Goal: Task Accomplishment & Management: Use online tool/utility

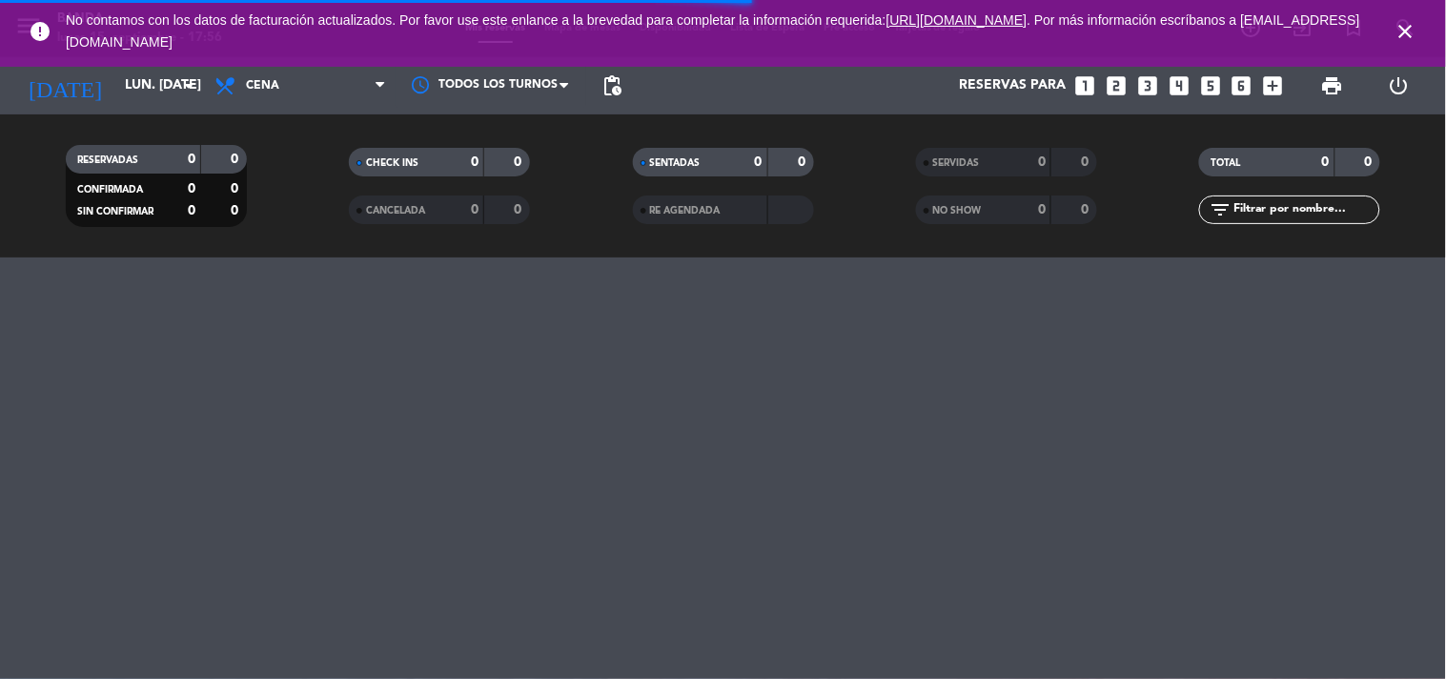
click at [1404, 33] on icon "close" at bounding box center [1406, 31] width 23 height 23
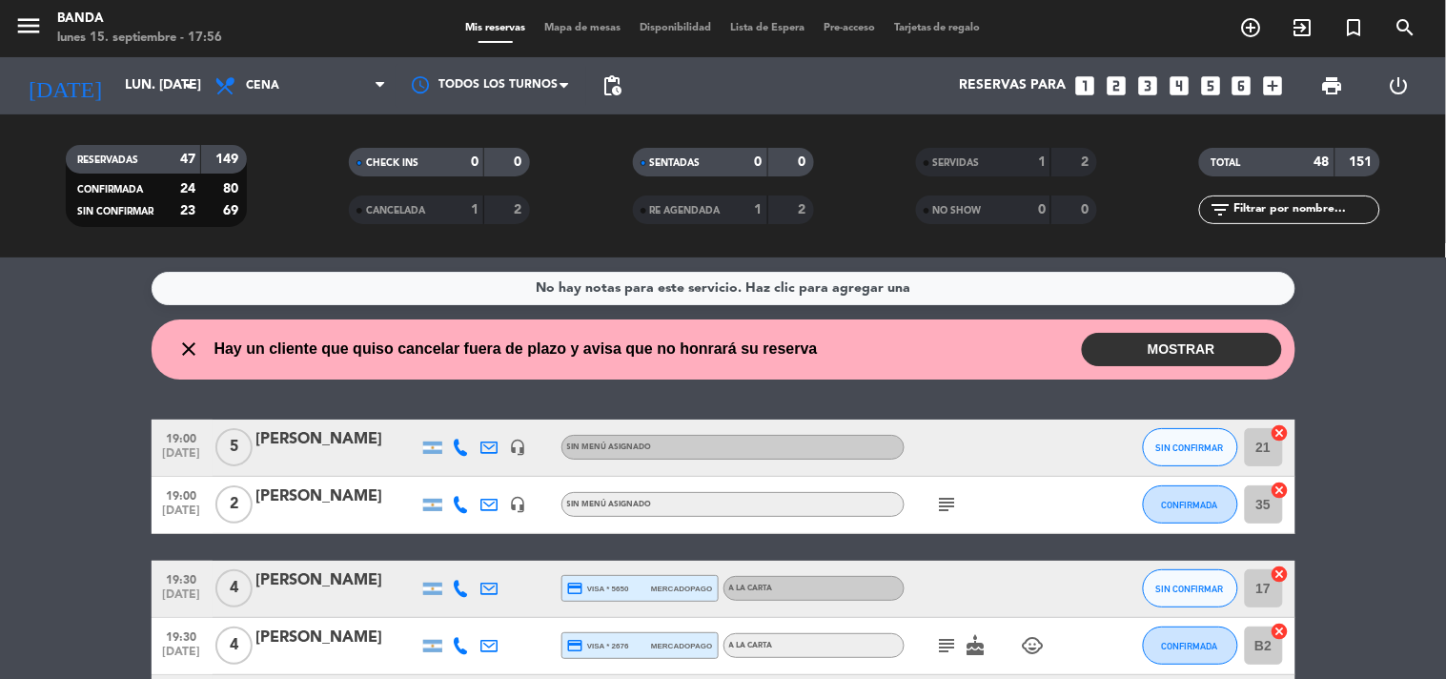
click at [967, 30] on span "Tarjetas de regalo" at bounding box center [938, 28] width 106 height 10
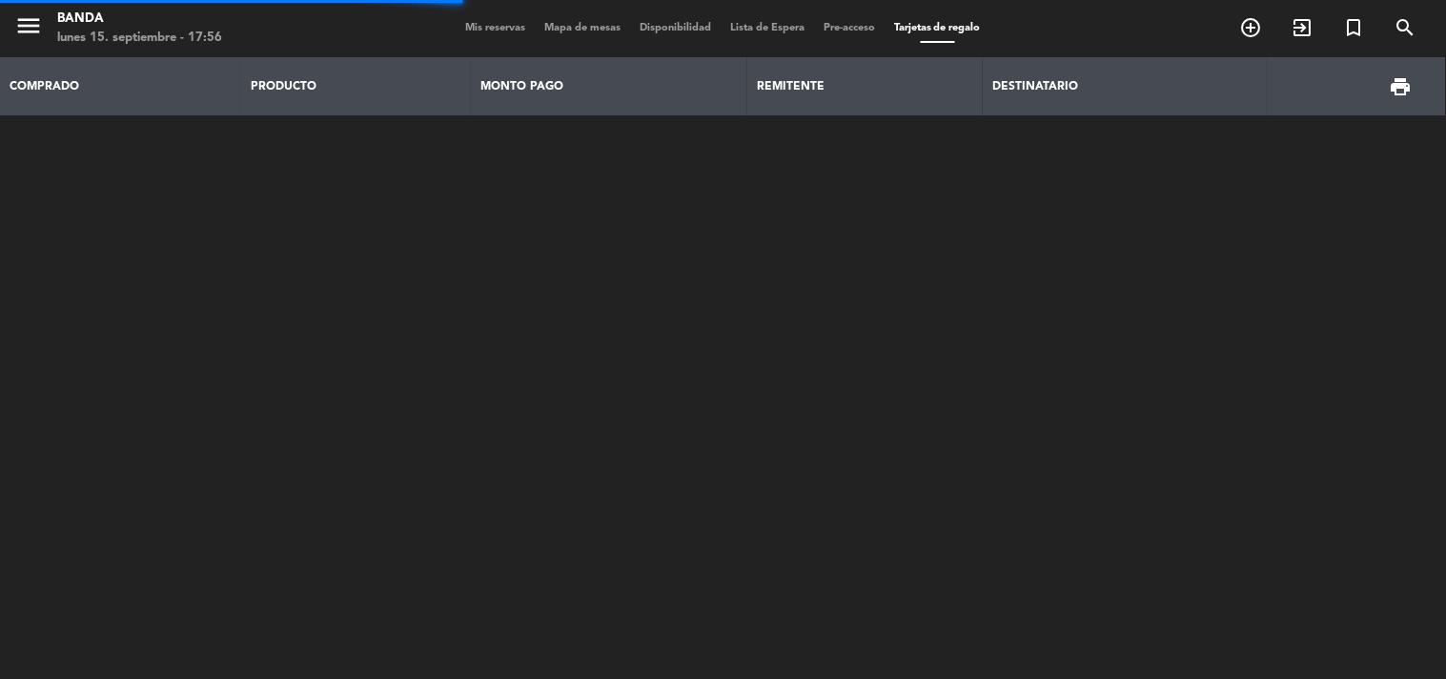
click at [818, 303] on div "COMPRADO PRODUCTO MONTO PAGO REMITENTE DESTINATARIO print" at bounding box center [723, 288] width 1446 height 462
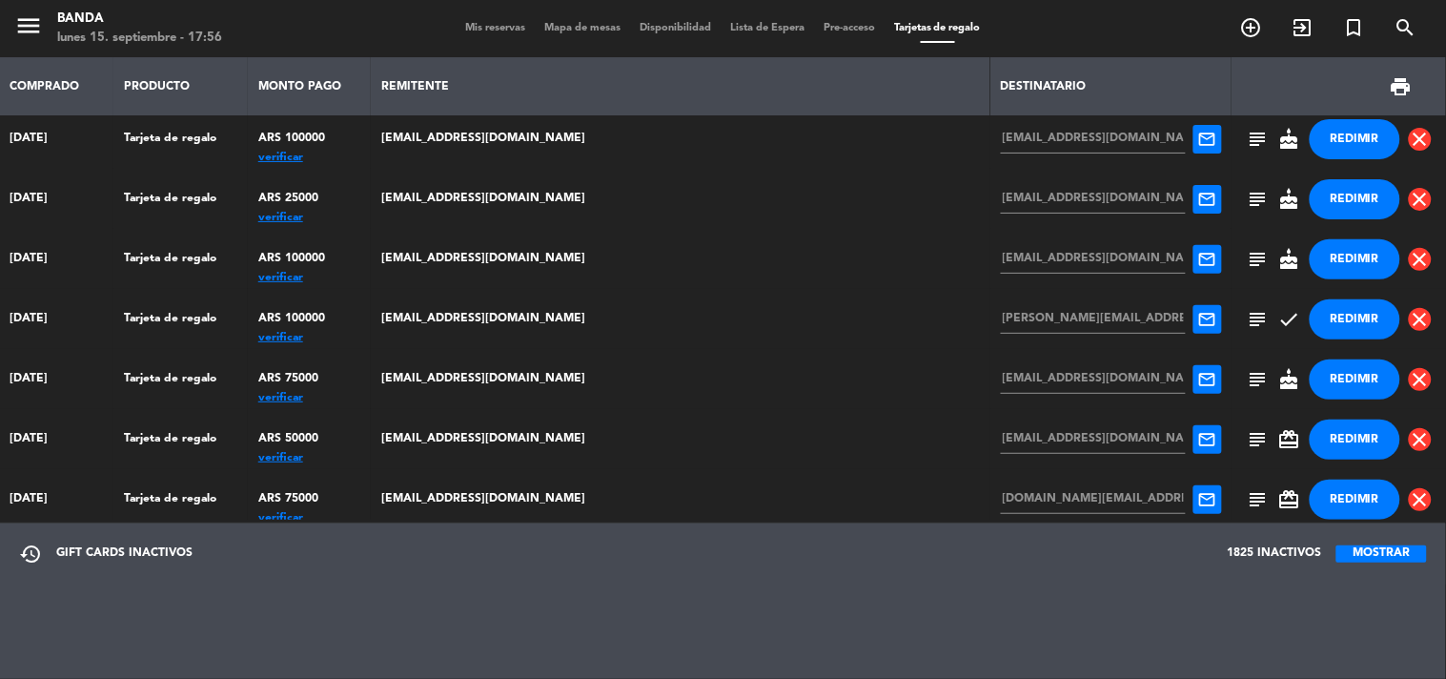
scroll to position [5559, 0]
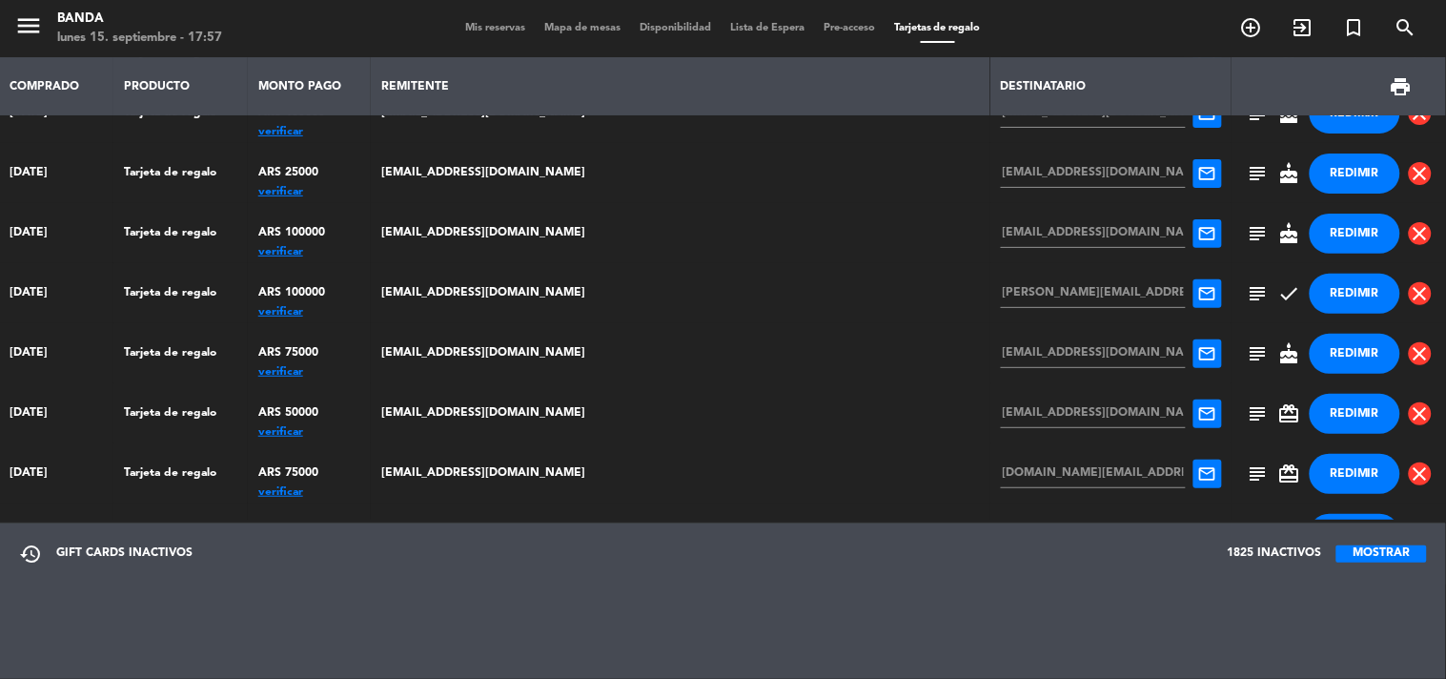
click at [1364, 546] on button "MOSTRAR" at bounding box center [1382, 553] width 91 height 17
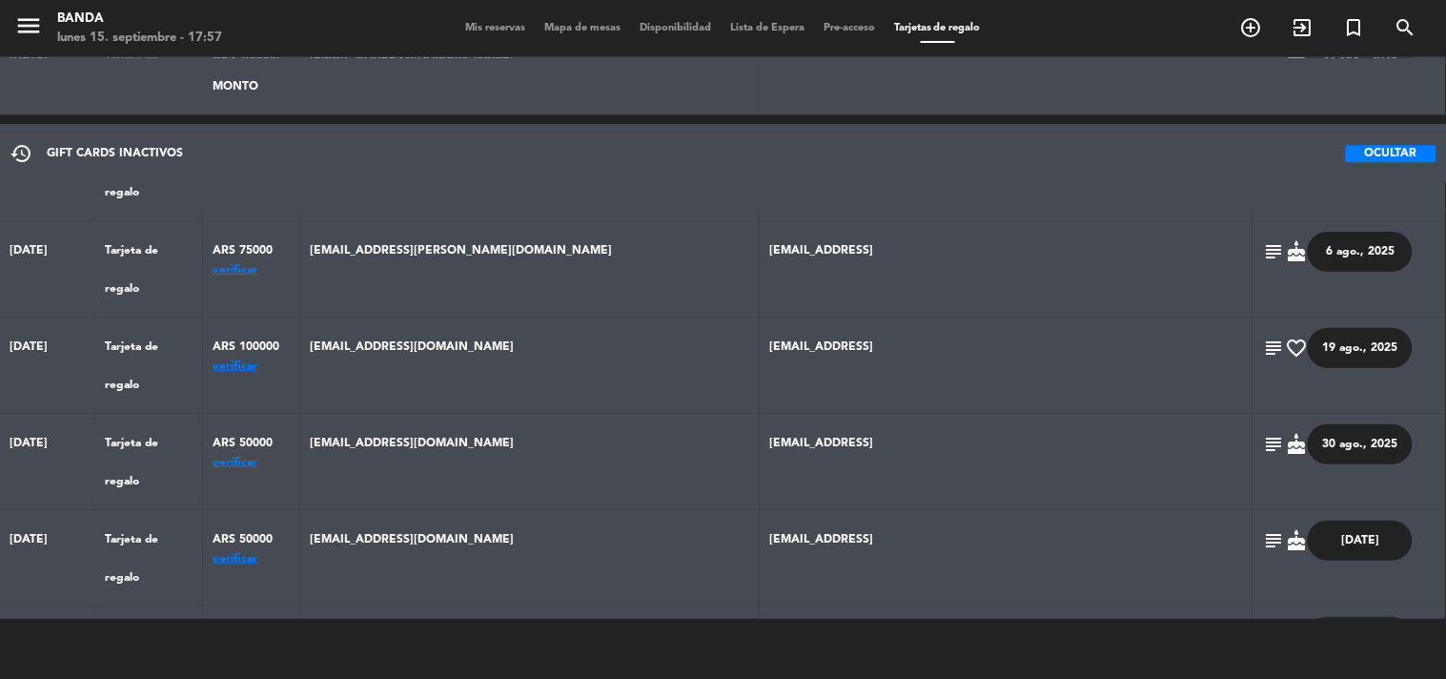
scroll to position [6933, 0]
click at [1359, 147] on button "OCULTAR" at bounding box center [1391, 153] width 91 height 17
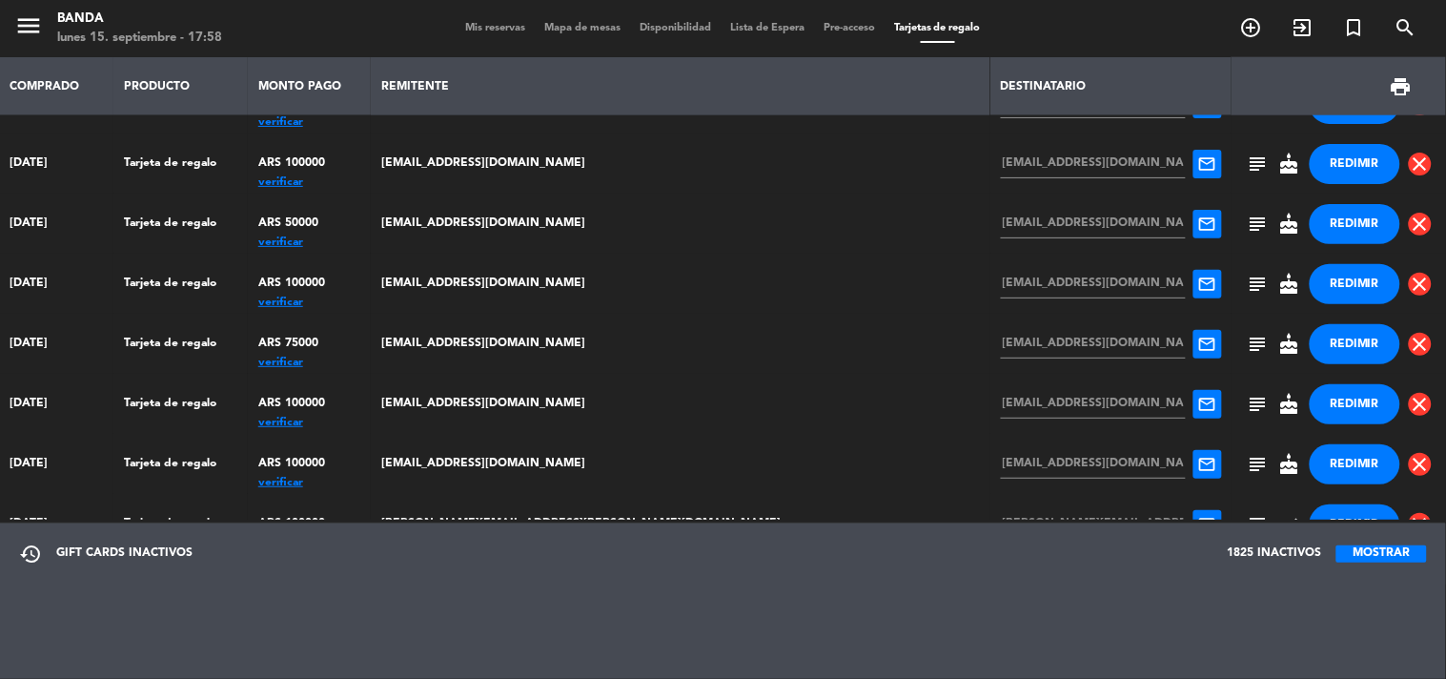
scroll to position [6166, 0]
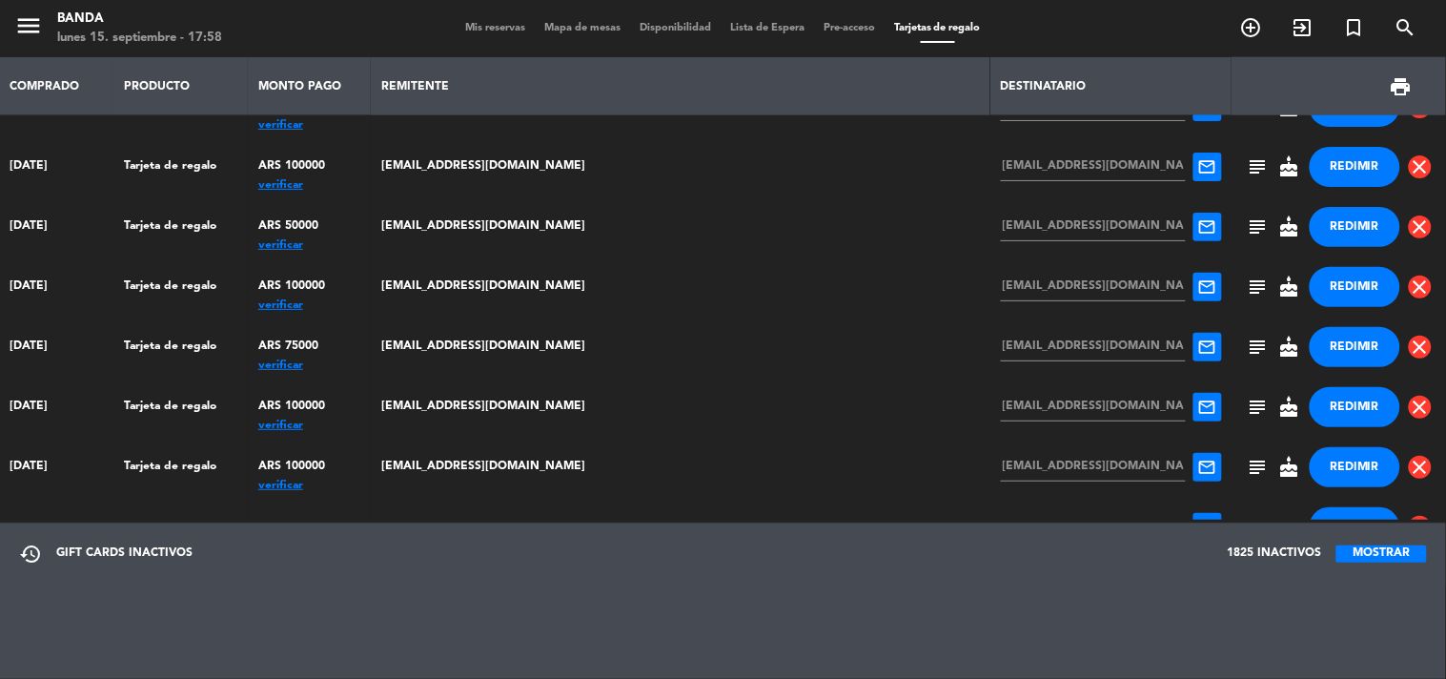
click at [361, 425] on div "verificar" at bounding box center [309, 425] width 103 height 0
click at [1327, 394] on button "REDIMIR" at bounding box center [1355, 407] width 91 height 40
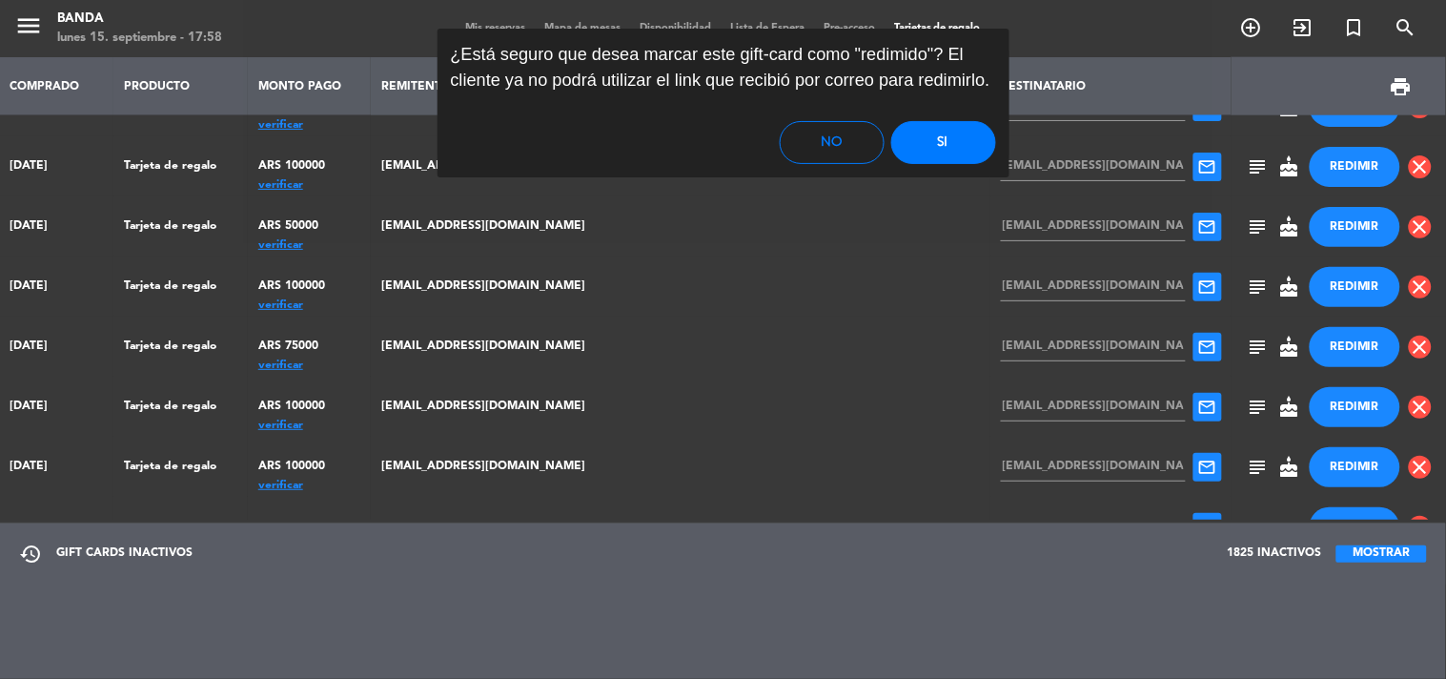
click at [952, 147] on button "Si" at bounding box center [943, 142] width 105 height 43
